Goal: Navigation & Orientation: Find specific page/section

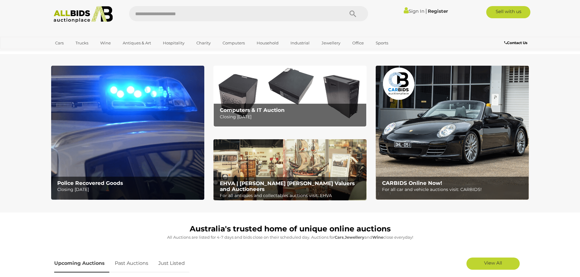
click at [162, 128] on img at bounding box center [127, 133] width 153 height 134
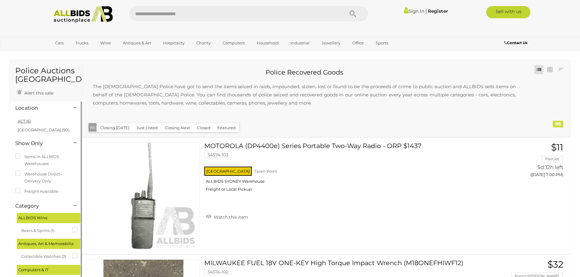
click at [24, 122] on link "ACT (6)" at bounding box center [24, 121] width 13 height 5
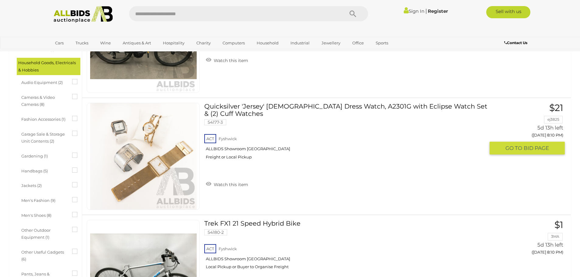
scroll to position [91, 0]
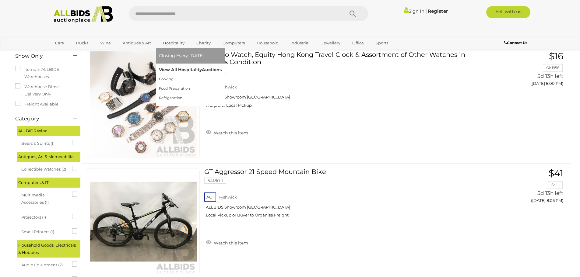
click at [193, 70] on link "View All Hospitality Auctions" at bounding box center [190, 69] width 63 height 9
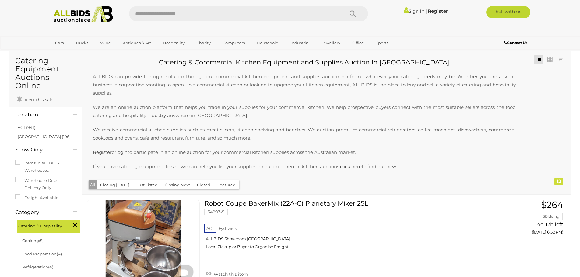
scroll to position [30, 0]
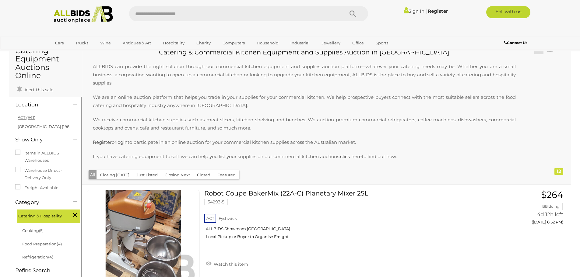
click at [28, 117] on link "ACT (941)" at bounding box center [27, 117] width 18 height 5
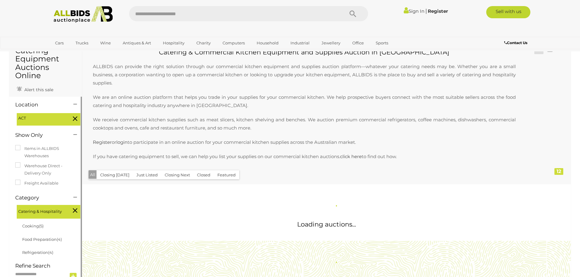
scroll to position [0, 0]
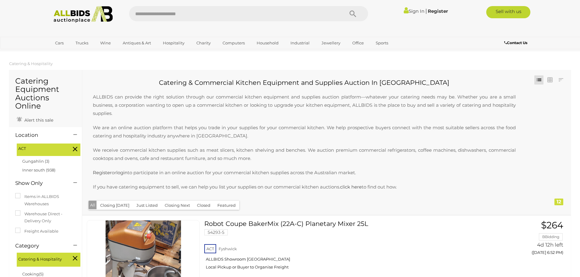
drag, startPoint x: 39, startPoint y: 209, endPoint x: 50, endPoint y: 115, distance: 94.4
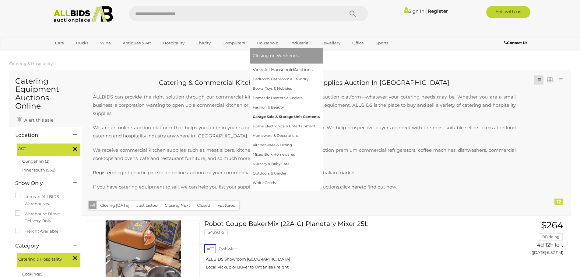
click at [278, 113] on link "Garage Sale & Storage Unit Contents" at bounding box center [286, 116] width 67 height 9
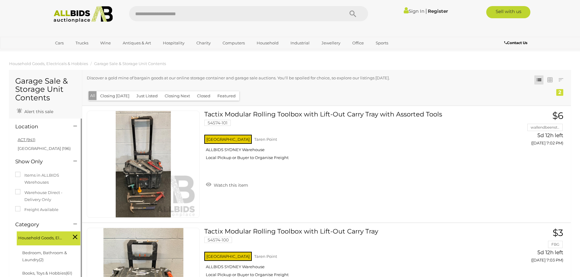
click at [26, 140] on link "ACT (941)" at bounding box center [27, 139] width 18 height 5
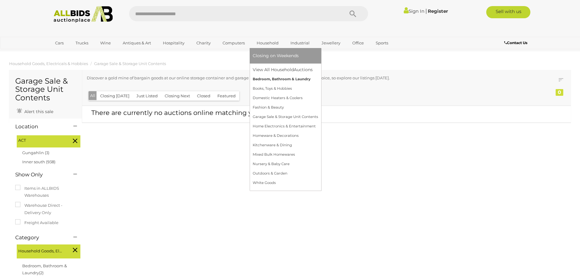
click at [264, 78] on link "Bedroom, Bathroom & Laundry" at bounding box center [285, 79] width 65 height 9
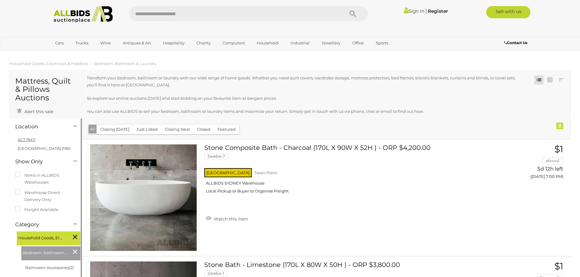
click at [28, 141] on link "ACT (941)" at bounding box center [27, 139] width 18 height 5
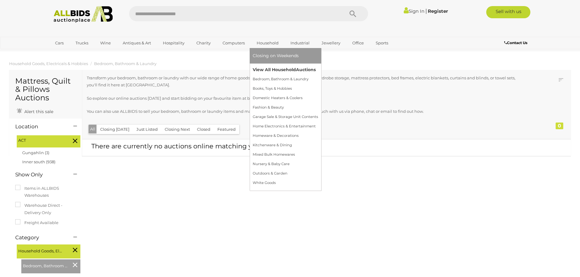
click at [288, 68] on link "View All Household Auctions" at bounding box center [285, 69] width 65 height 9
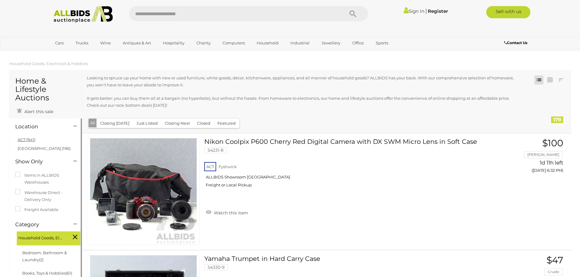
click at [31, 138] on link "ACT (941)" at bounding box center [27, 139] width 18 height 5
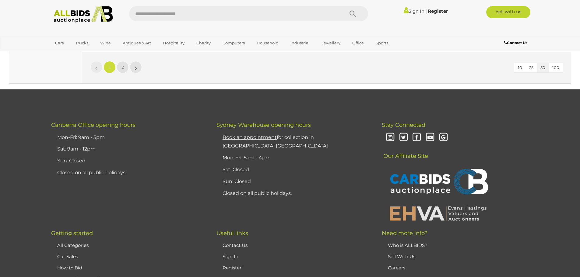
scroll to position [5875, 0]
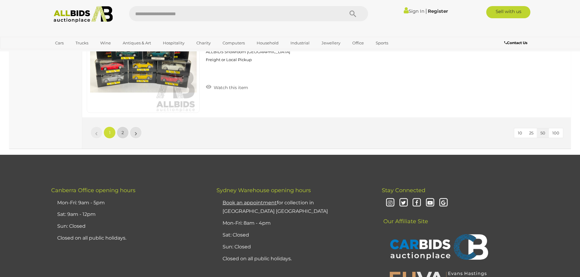
click at [120, 135] on link "2" at bounding box center [123, 133] width 12 height 12
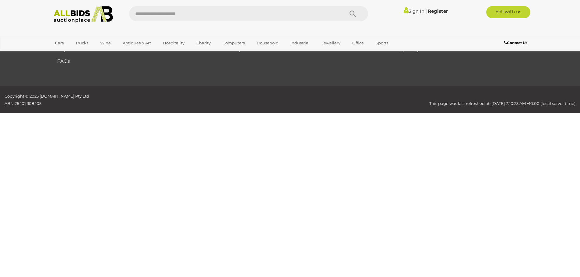
scroll to position [72, 0]
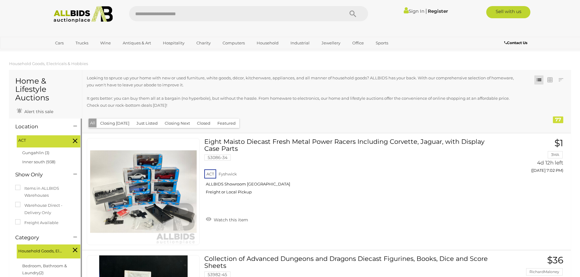
drag, startPoint x: 408, startPoint y: 159, endPoint x: 406, endPoint y: 81, distance: 78.3
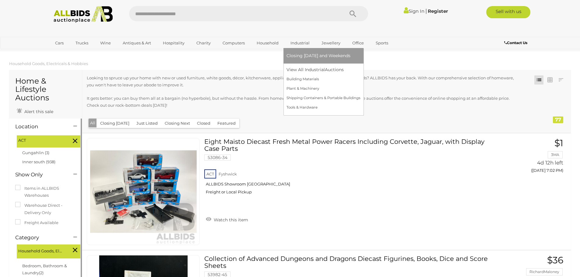
click at [296, 43] on link "Industrial" at bounding box center [299, 43] width 27 height 10
click at [297, 71] on link "View All Industrial Auctions" at bounding box center [323, 69] width 74 height 9
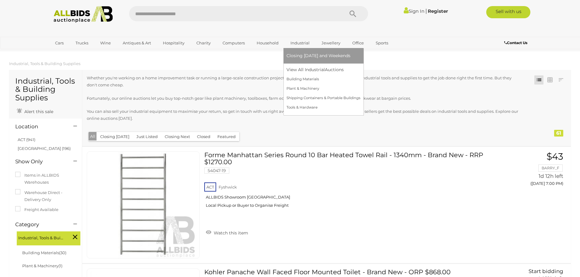
drag, startPoint x: 312, startPoint y: 173, endPoint x: 311, endPoint y: 46, distance: 127.2
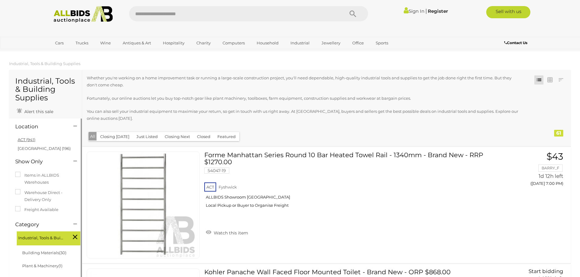
click at [28, 138] on link "ACT (941)" at bounding box center [27, 139] width 18 height 5
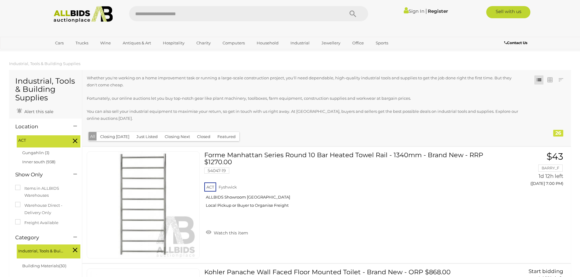
drag, startPoint x: 310, startPoint y: 215, endPoint x: 299, endPoint y: 65, distance: 149.9
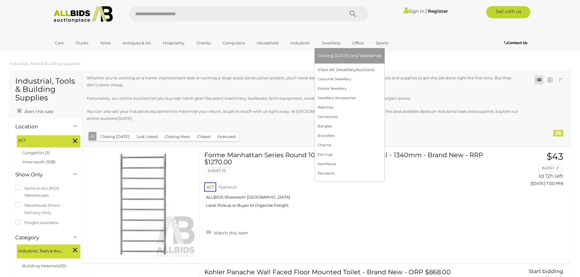
click at [331, 43] on link "Jewellery" at bounding box center [330, 43] width 27 height 10
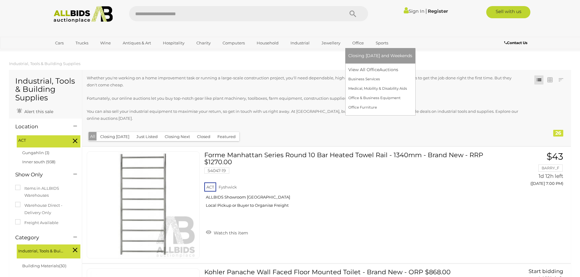
click at [353, 43] on link "Office" at bounding box center [357, 43] width 19 height 10
click at [354, 67] on link "View All Office Auctions" at bounding box center [380, 69] width 64 height 9
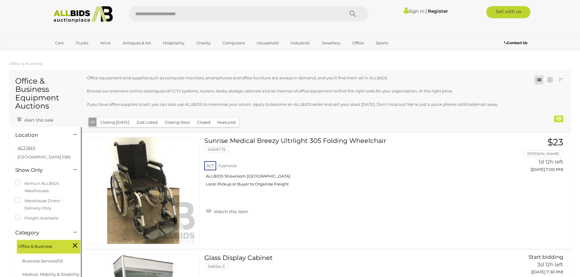
click at [30, 147] on link "ACT (941)" at bounding box center [27, 148] width 18 height 5
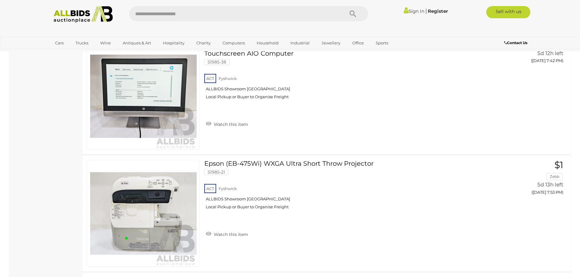
scroll to position [1887, 0]
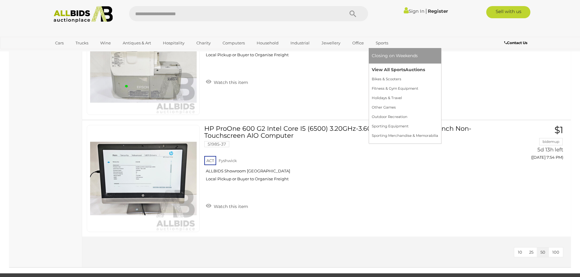
click at [380, 67] on link "View All Sports Auctions" at bounding box center [405, 69] width 66 height 9
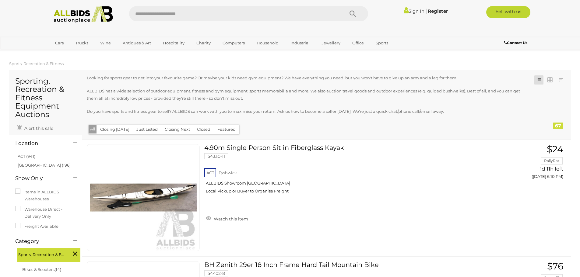
click at [33, 157] on link "ACT (941)" at bounding box center [27, 156] width 18 height 5
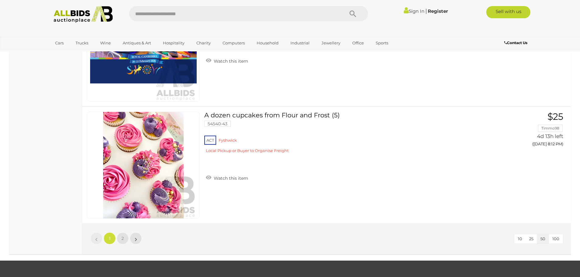
scroll to position [5753, 0]
